Goal: Information Seeking & Learning: Learn about a topic

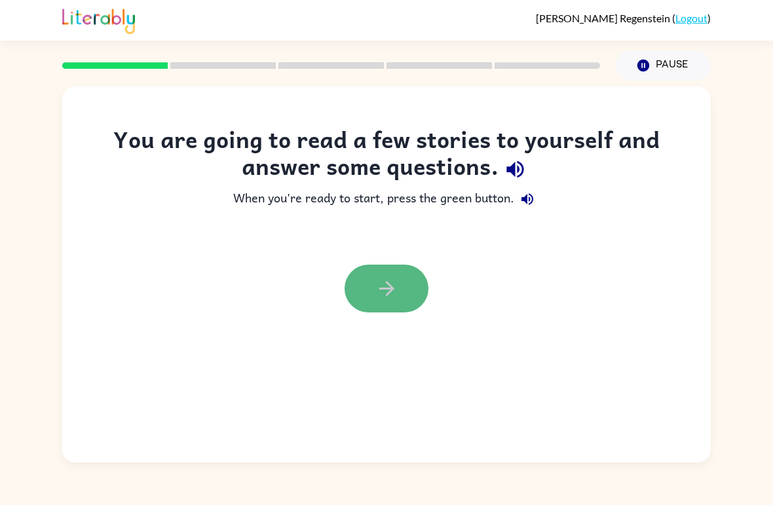
click at [408, 288] on button "button" at bounding box center [387, 289] width 84 height 48
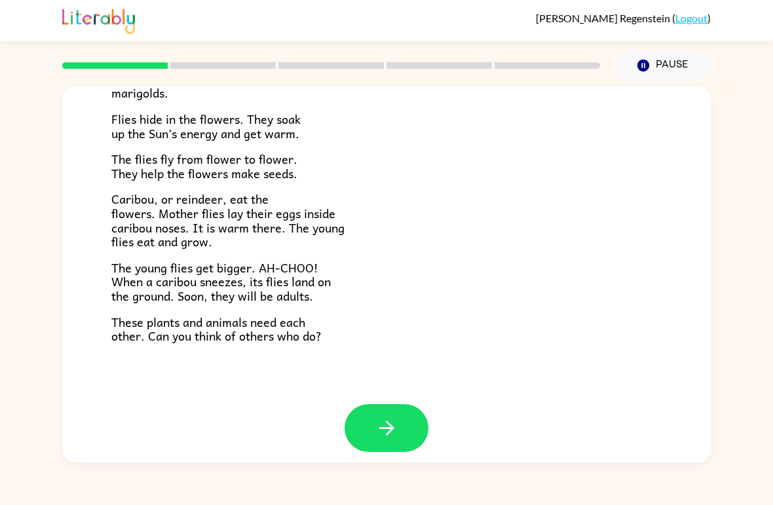
scroll to position [258, 0]
click at [374, 421] on button "button" at bounding box center [387, 429] width 84 height 48
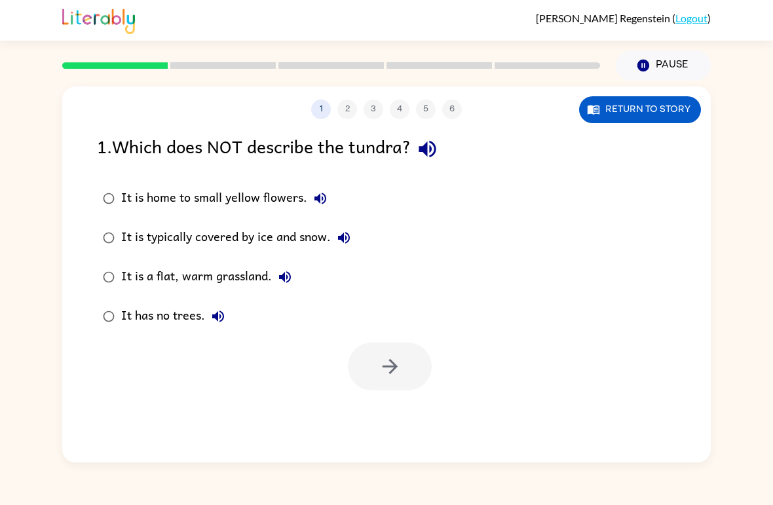
scroll to position [0, 0]
click at [201, 278] on div "It is a flat, warm grassland." at bounding box center [209, 277] width 177 height 26
click at [397, 375] on icon "button" at bounding box center [390, 366] width 23 height 23
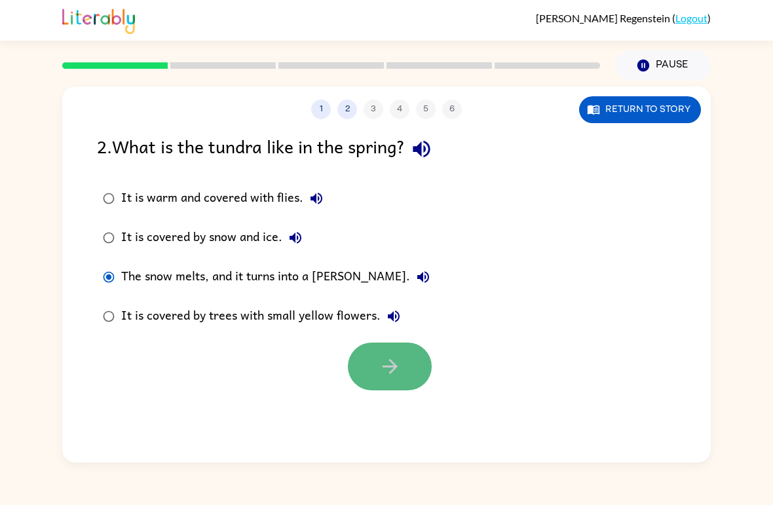
click at [364, 367] on button "button" at bounding box center [390, 367] width 84 height 48
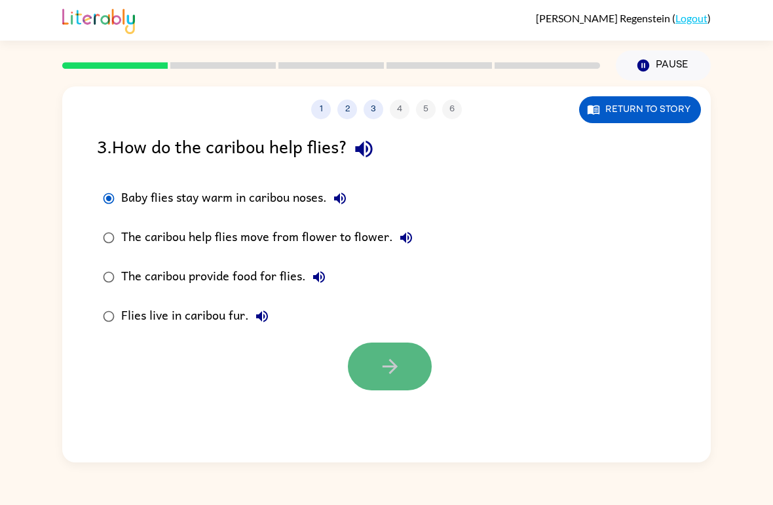
click at [379, 362] on icon "button" at bounding box center [390, 366] width 23 height 23
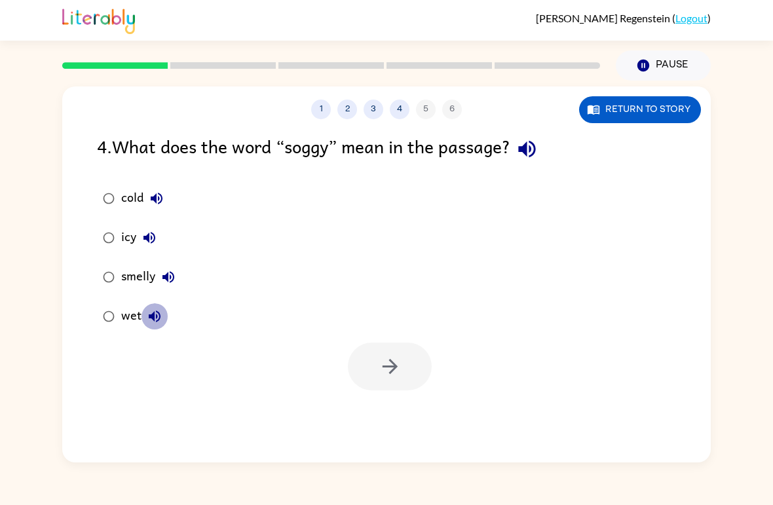
click at [144, 318] on button "wet" at bounding box center [155, 316] width 26 height 26
click at [136, 322] on div "wet" at bounding box center [144, 316] width 47 height 26
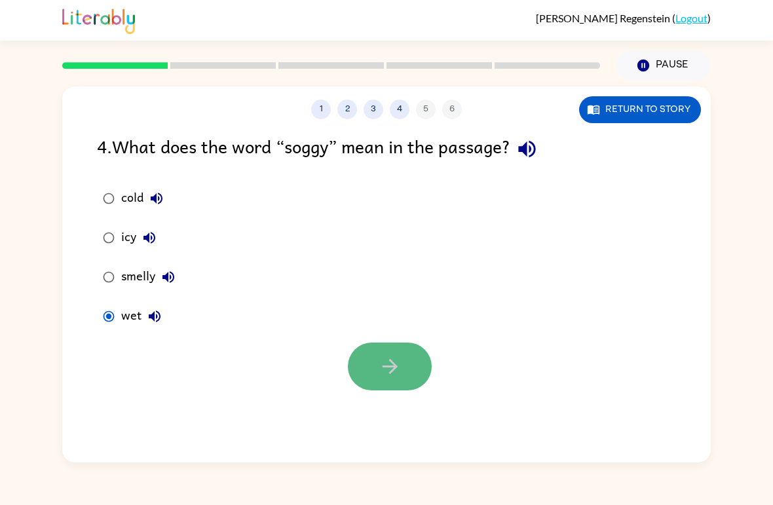
click at [390, 372] on icon "button" at bounding box center [389, 366] width 15 height 15
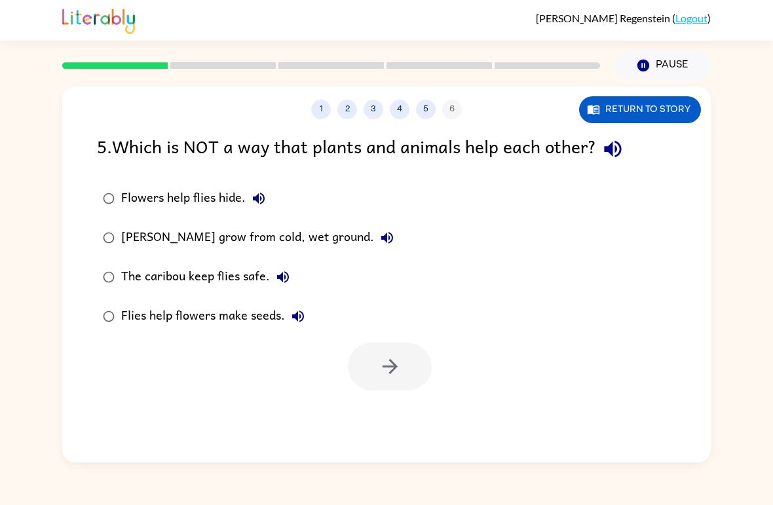
click at [185, 236] on div "[PERSON_NAME] grow from cold, wet ground." at bounding box center [260, 238] width 279 height 26
click at [383, 360] on icon "button" at bounding box center [390, 366] width 23 height 23
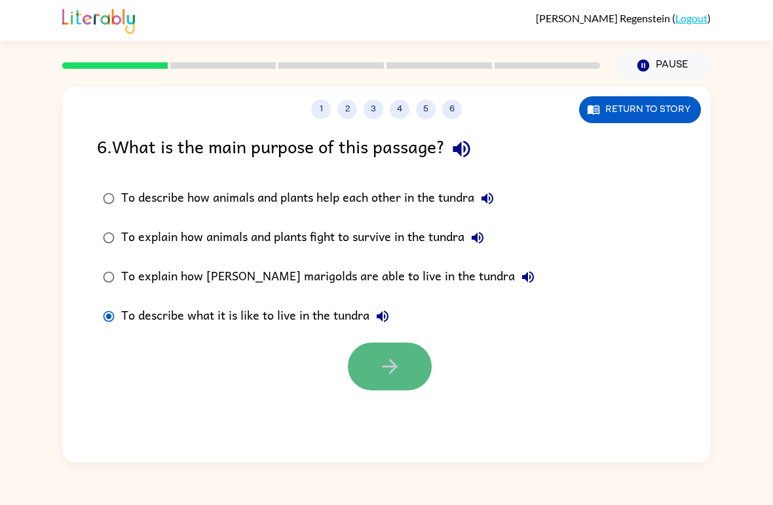
click at [391, 377] on icon "button" at bounding box center [390, 366] width 23 height 23
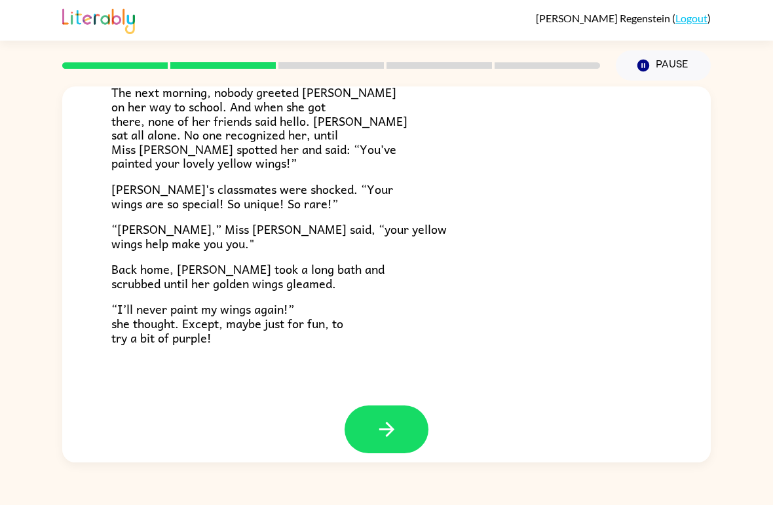
scroll to position [352, 0]
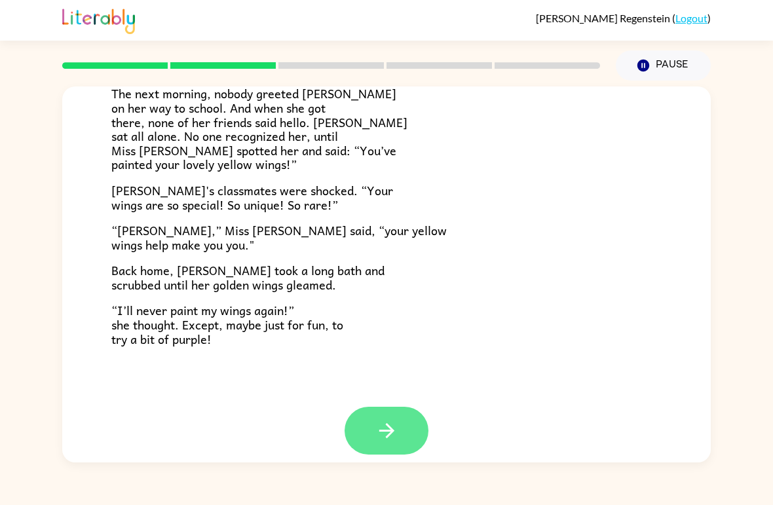
click at [378, 419] on icon "button" at bounding box center [386, 430] width 23 height 23
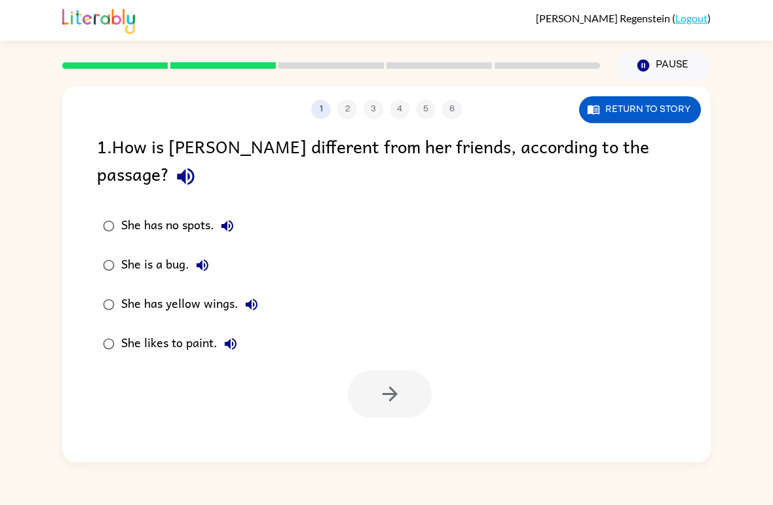
scroll to position [0, 0]
click at [414, 370] on button "button" at bounding box center [390, 394] width 84 height 48
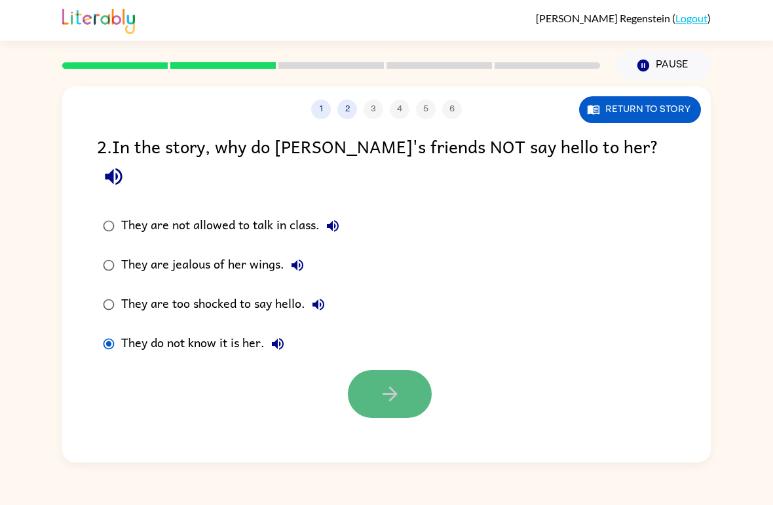
click at [392, 387] on icon "button" at bounding box center [389, 394] width 15 height 15
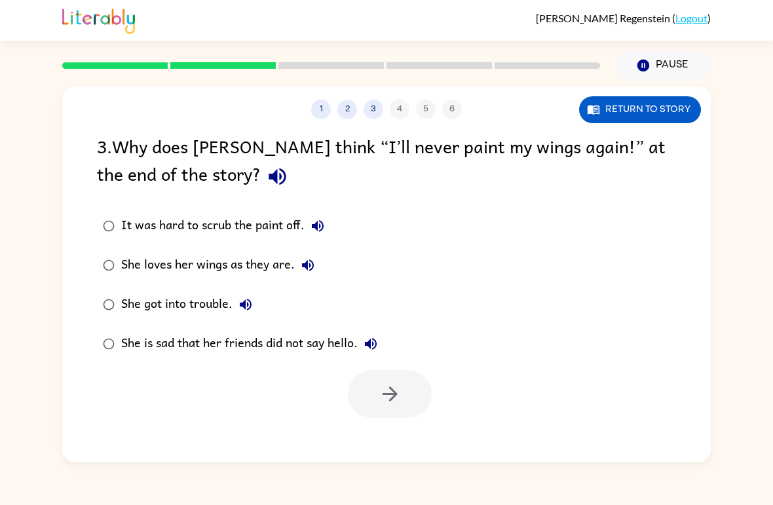
click at [212, 265] on div "She loves her wings as they are." at bounding box center [221, 265] width 200 height 26
click at [377, 391] on button "button" at bounding box center [390, 394] width 84 height 48
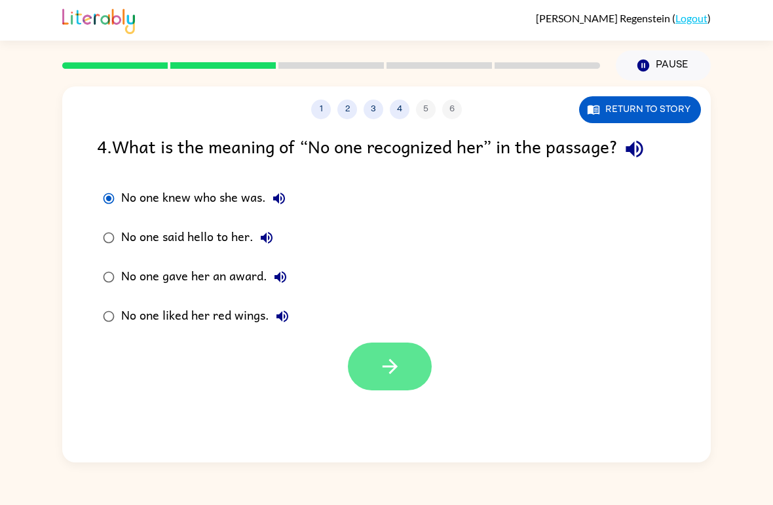
click at [412, 364] on button "button" at bounding box center [390, 367] width 84 height 48
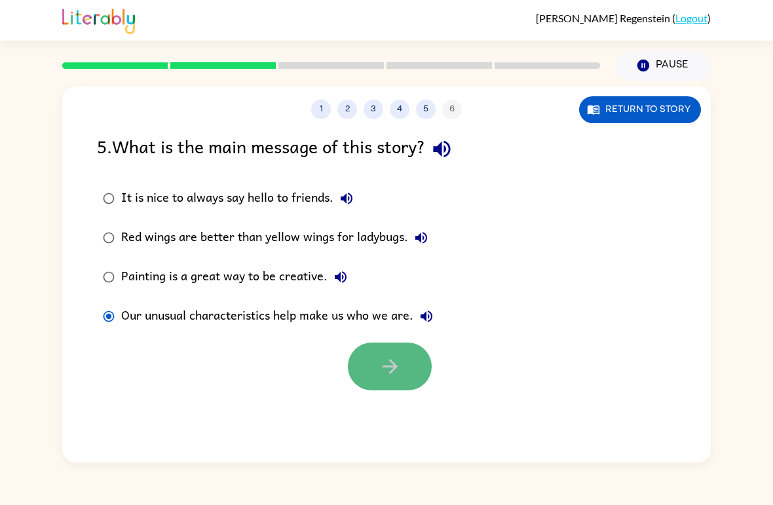
click at [392, 356] on icon "button" at bounding box center [390, 366] width 23 height 23
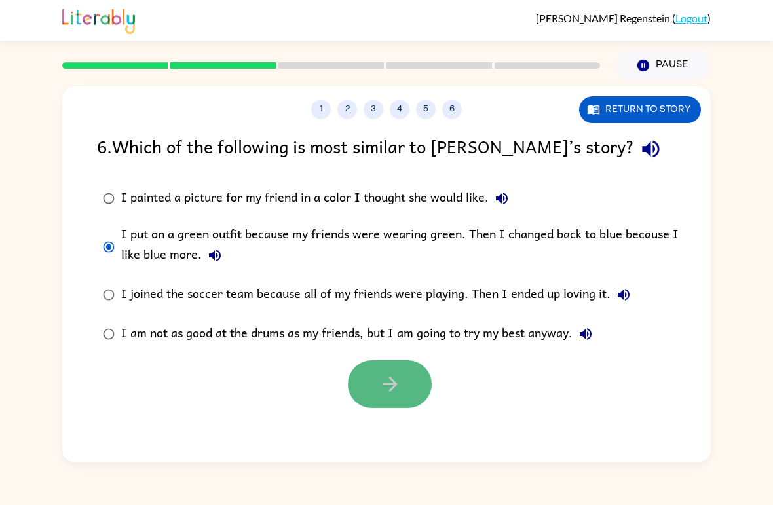
click at [400, 389] on icon "button" at bounding box center [390, 384] width 23 height 23
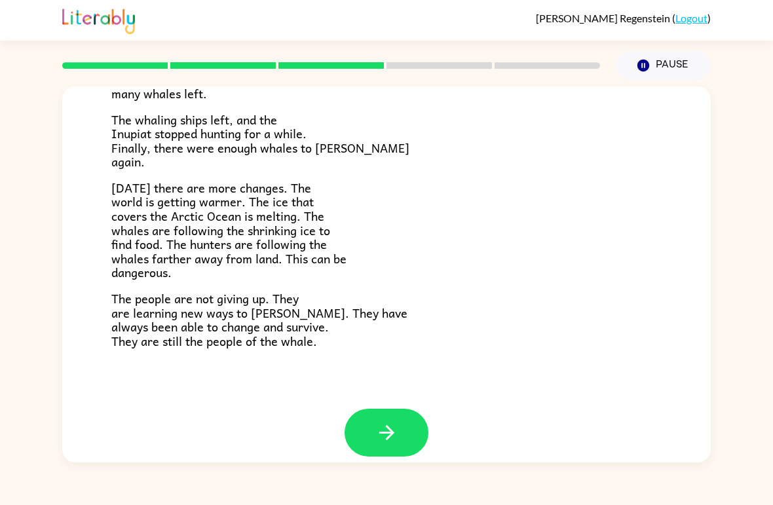
scroll to position [425, 0]
click at [408, 419] on button "button" at bounding box center [387, 433] width 84 height 48
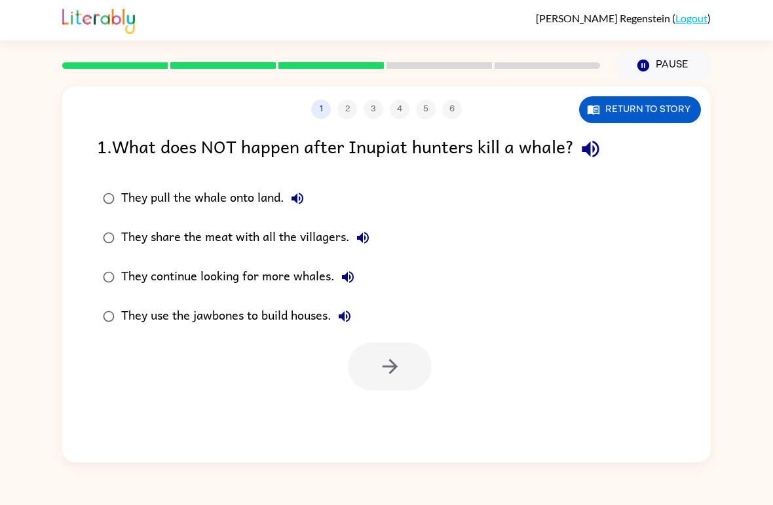
scroll to position [0, 0]
click at [345, 345] on div at bounding box center [386, 363] width 649 height 54
click at [373, 369] on button "button" at bounding box center [390, 367] width 84 height 48
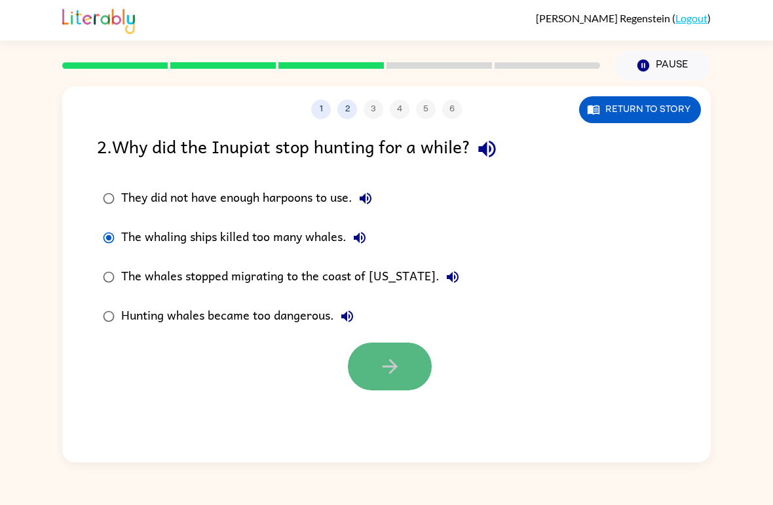
click at [383, 364] on icon "button" at bounding box center [390, 366] width 23 height 23
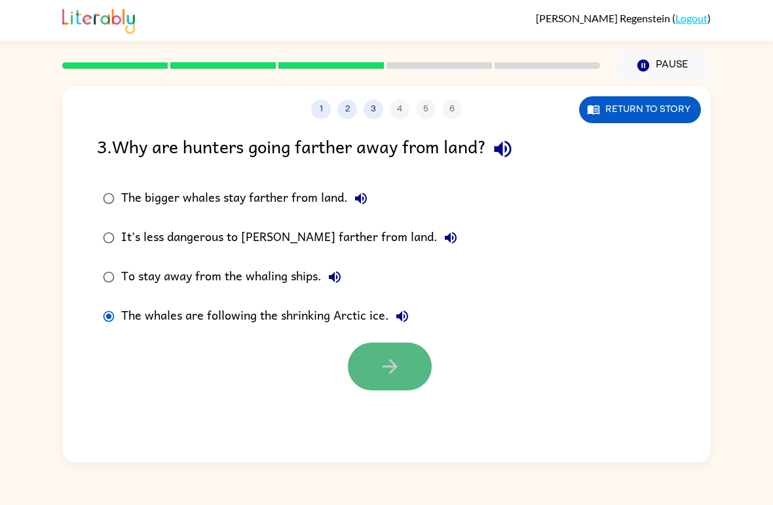
click at [402, 373] on button "button" at bounding box center [390, 367] width 84 height 48
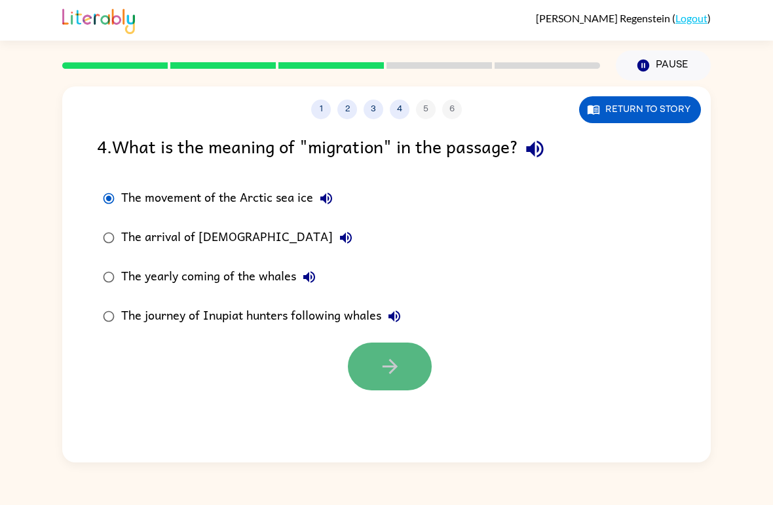
click at [375, 360] on button "button" at bounding box center [390, 367] width 84 height 48
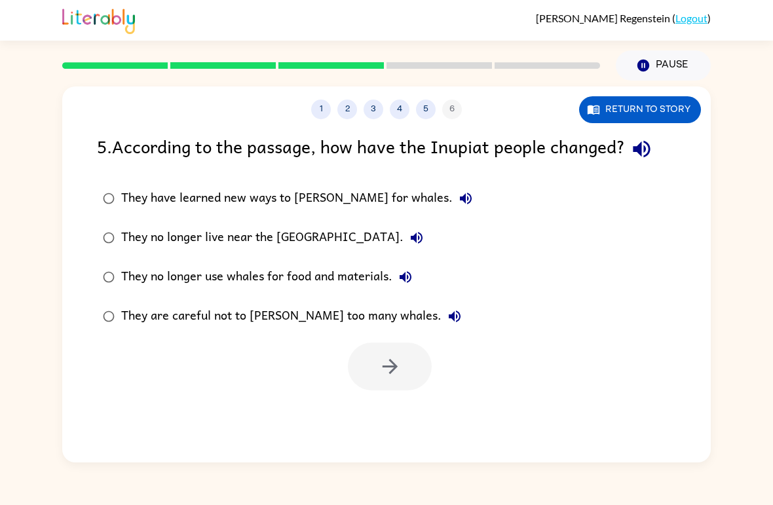
click at [212, 195] on div "They have learned new ways to [PERSON_NAME] for whales." at bounding box center [300, 198] width 358 height 26
click at [368, 371] on button "button" at bounding box center [390, 367] width 84 height 48
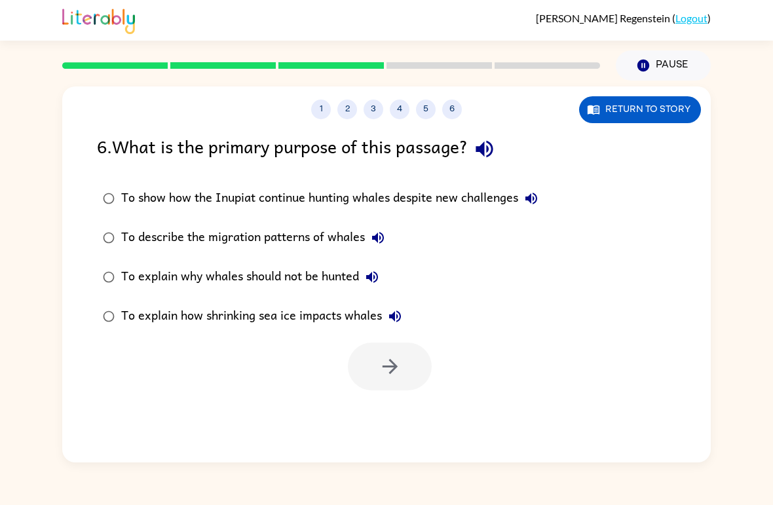
click at [312, 200] on div "To show how the Inupiat continue hunting whales despite new challenges" at bounding box center [332, 198] width 423 height 26
click at [261, 320] on div "To explain how shrinking sea ice impacts whales" at bounding box center [264, 316] width 287 height 26
click at [368, 350] on button "button" at bounding box center [390, 367] width 84 height 48
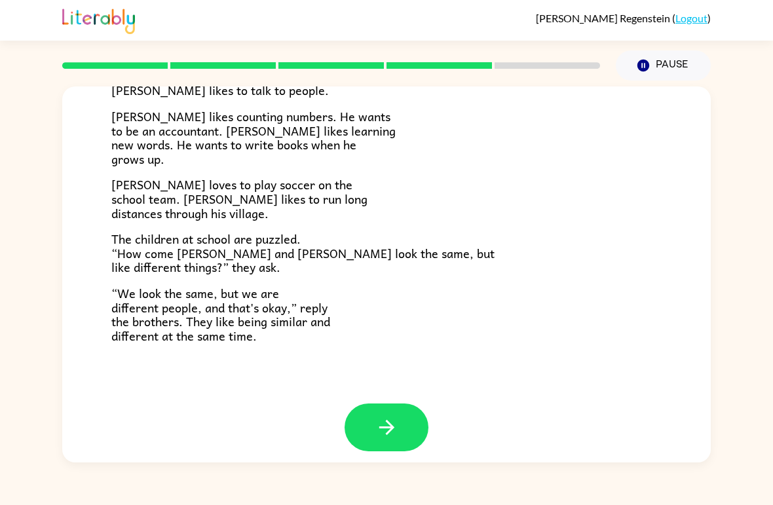
scroll to position [272, 0]
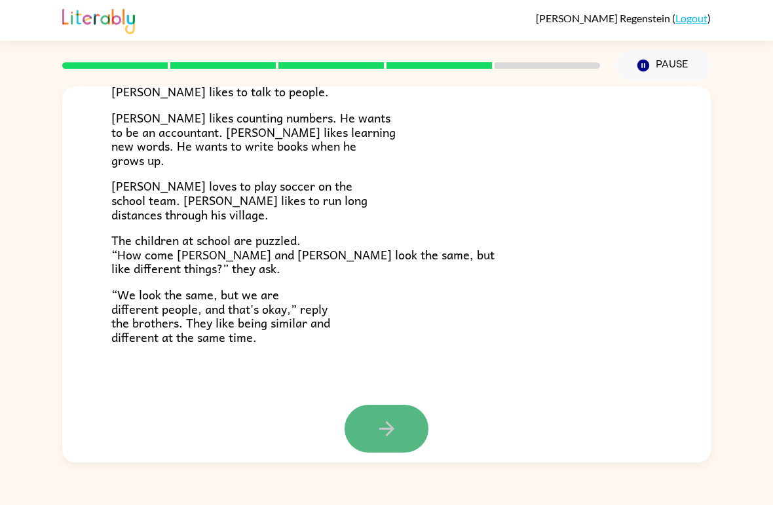
click at [374, 413] on button "button" at bounding box center [387, 429] width 84 height 48
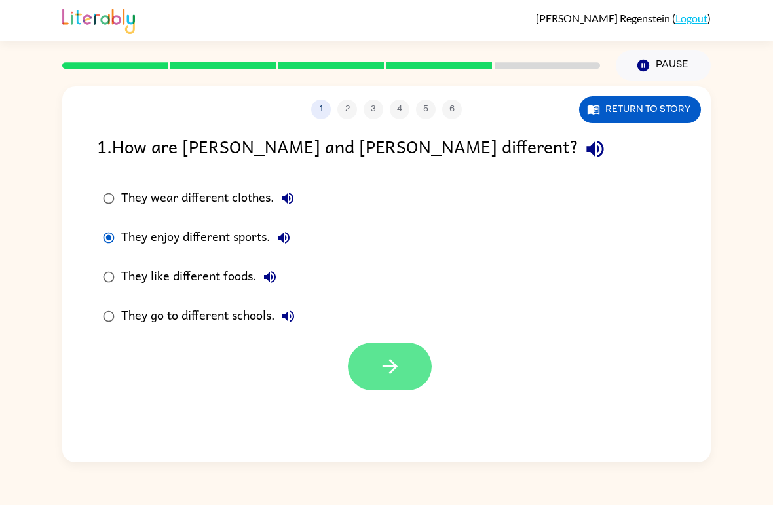
click at [391, 360] on icon "button" at bounding box center [390, 366] width 23 height 23
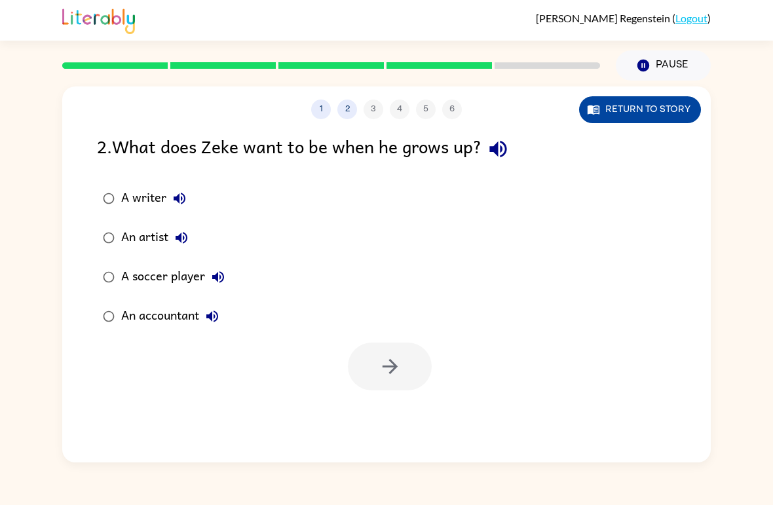
click at [641, 110] on button "Return to story" at bounding box center [640, 109] width 122 height 27
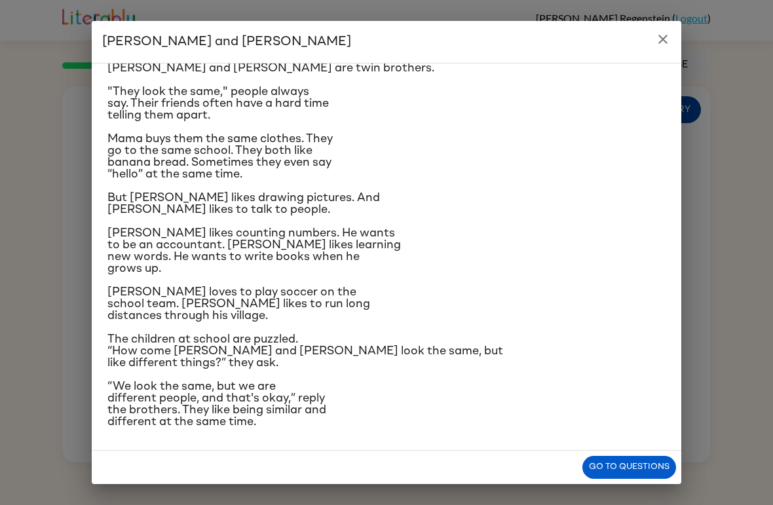
scroll to position [137, 0]
click at [628, 466] on button "Go to questions" at bounding box center [629, 467] width 94 height 23
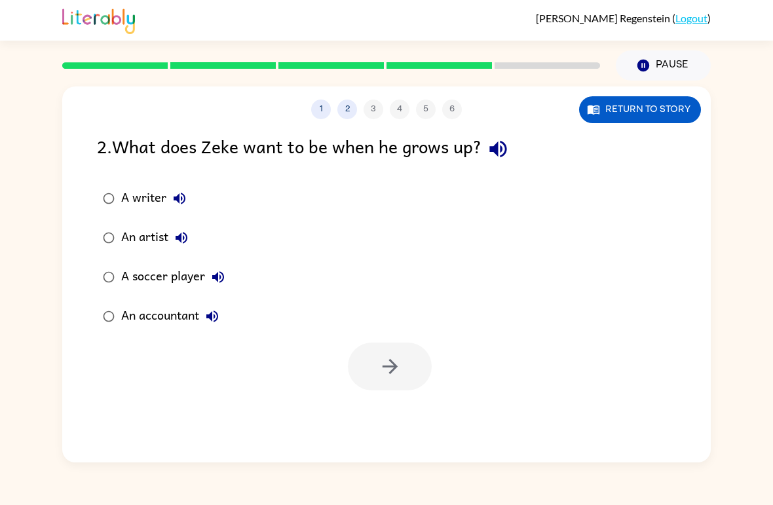
click at [150, 199] on div "A writer" at bounding box center [156, 198] width 71 height 26
click at [394, 363] on icon "button" at bounding box center [390, 366] width 23 height 23
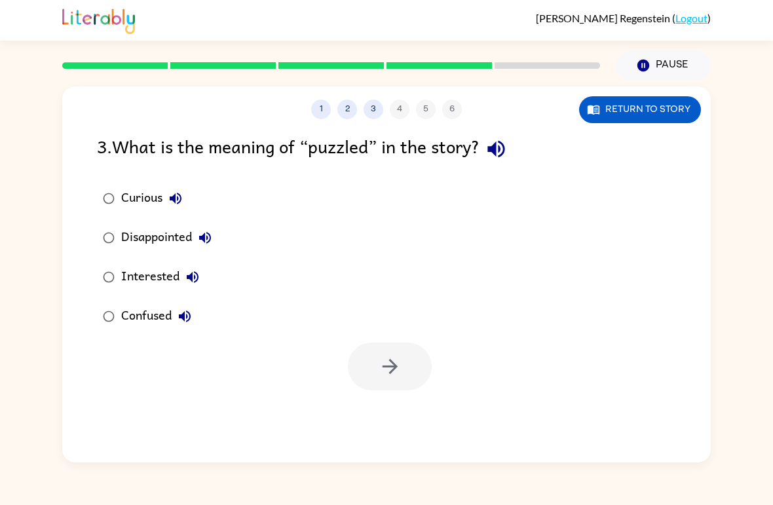
click at [137, 187] on div "Curious" at bounding box center [154, 198] width 67 height 26
click at [156, 316] on div "Confused" at bounding box center [159, 316] width 77 height 26
click at [394, 363] on icon "button" at bounding box center [390, 366] width 23 height 23
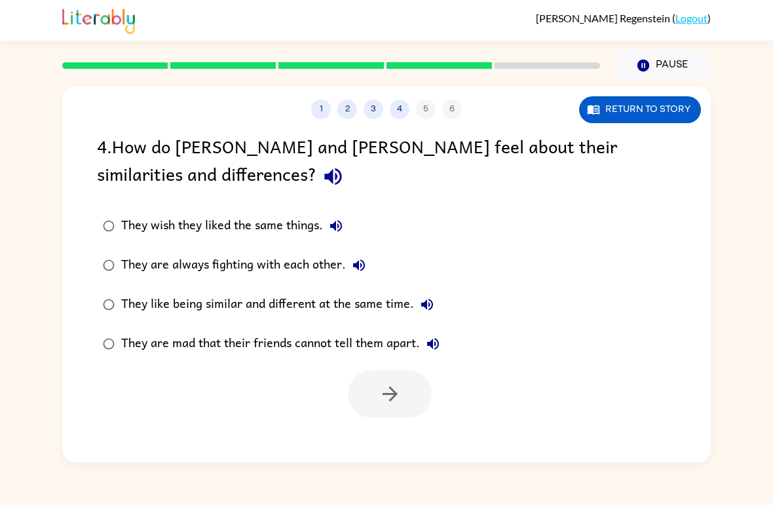
click at [296, 291] on label "They like being similar and different at the same time." at bounding box center [271, 304] width 363 height 39
click at [389, 393] on icon "button" at bounding box center [390, 394] width 23 height 23
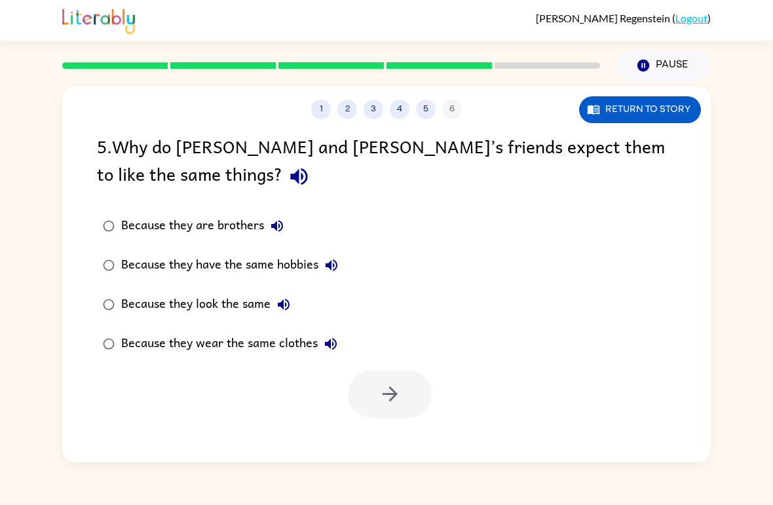
click at [245, 305] on div "Because they look the same" at bounding box center [209, 305] width 176 height 26
click at [381, 387] on icon "button" at bounding box center [390, 394] width 23 height 23
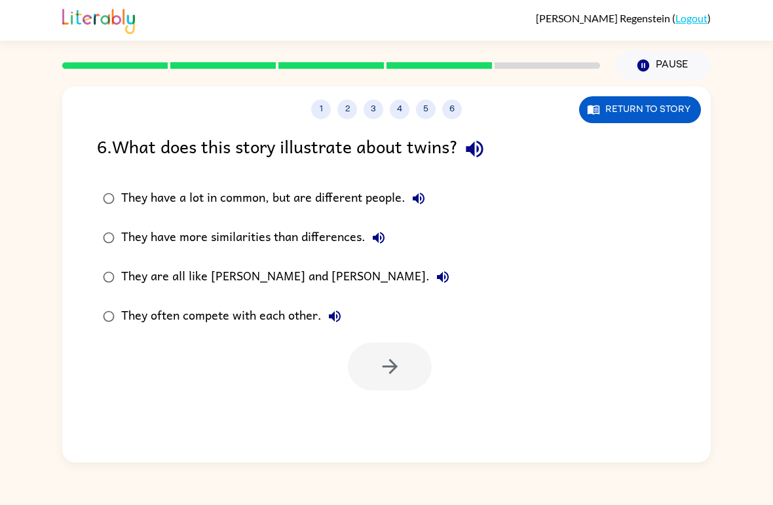
click at [358, 191] on div "They have a lot in common, but are different people." at bounding box center [276, 198] width 311 height 26
click at [383, 364] on icon "button" at bounding box center [390, 366] width 23 height 23
